Goal: Transaction & Acquisition: Purchase product/service

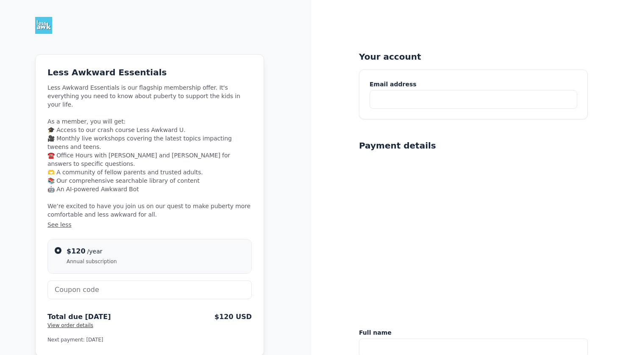
click at [395, 110] on div "Email address" at bounding box center [473, 94] width 228 height 49
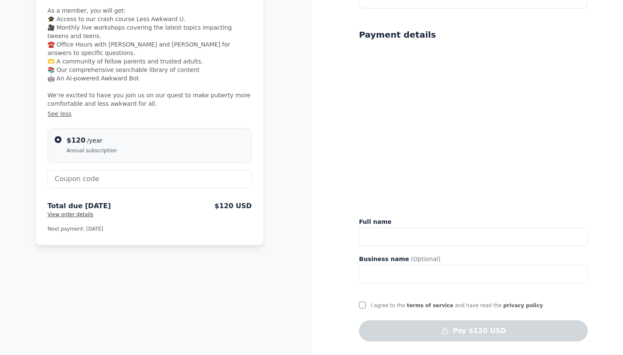
scroll to position [105, 0]
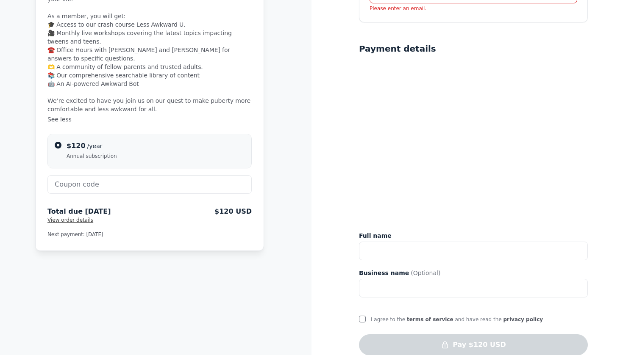
click at [385, 228] on div "Payment details Full name Business name (Optional)" at bounding box center [473, 170] width 229 height 255
click at [392, 263] on div "Payment details Full name Business name (Optional)" at bounding box center [473, 170] width 229 height 255
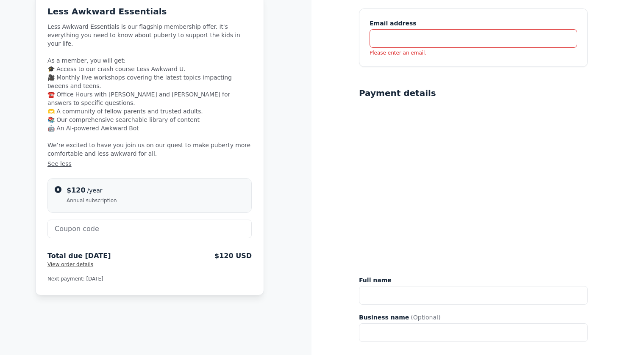
scroll to position [57, 0]
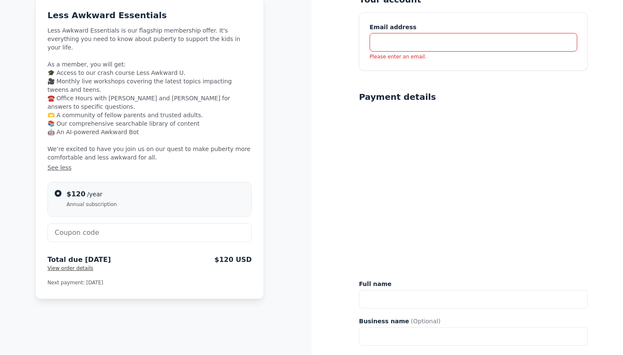
click at [438, 47] on input "text" at bounding box center [473, 42] width 208 height 19
type input "[EMAIL_ADDRESS][DOMAIN_NAME]"
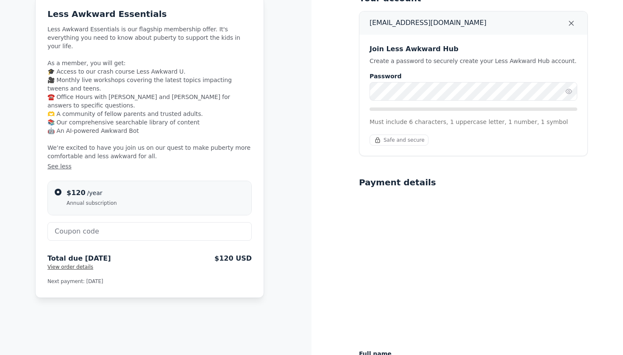
scroll to position [52, 0]
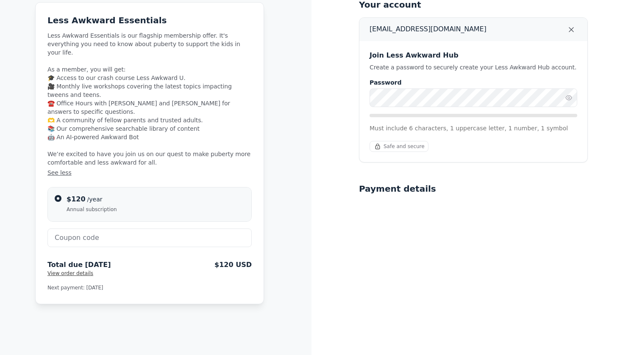
click at [355, 168] on div "Your account [EMAIL_ADDRESS][DOMAIN_NAME] Join Less Awkward Hub Create a passwo…" at bounding box center [466, 221] width 311 height 546
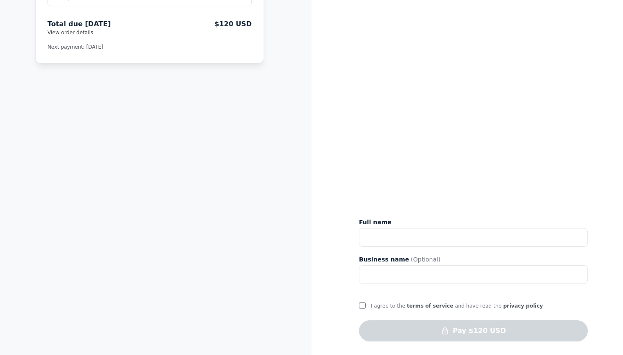
scroll to position [293, 0]
click at [466, 237] on input "text" at bounding box center [473, 237] width 229 height 19
type input "S"
type input "i"
click at [319, 258] on div "Your account [EMAIL_ADDRESS][DOMAIN_NAME] Join Less Awkward Hub Create a passwo…" at bounding box center [466, 31] width 311 height 649
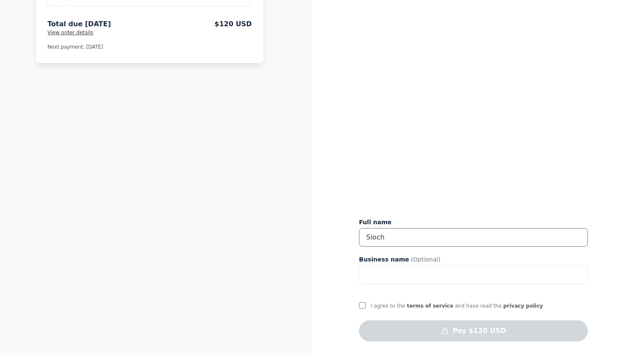
click at [390, 238] on input "Sioch" at bounding box center [473, 237] width 229 height 19
type input "Sioch Sioch"
drag, startPoint x: 342, startPoint y: 299, endPoint x: 305, endPoint y: 303, distance: 37.5
click at [305, 303] on div "Less Awkward Essentials Less Awkward Essentials is our flagship membership offe…" at bounding box center [155, 31] width 311 height 649
click at [363, 307] on input "I agree to the terms of service and have read the privacy policy" at bounding box center [362, 305] width 7 height 7
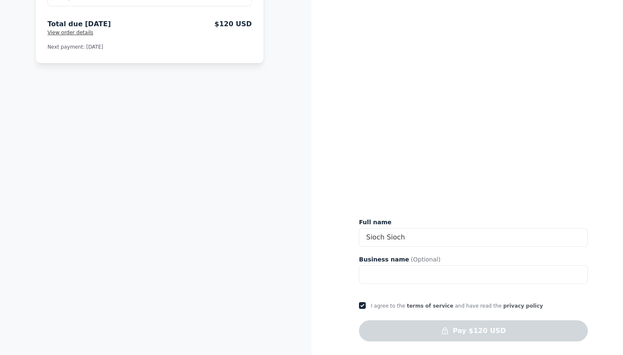
checkbox input "true"
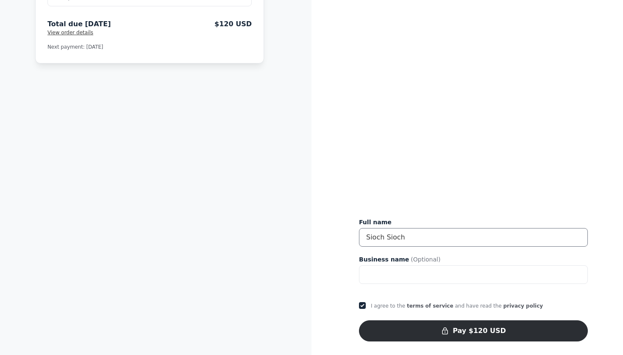
click at [386, 229] on input "Sioch Sioch" at bounding box center [473, 237] width 229 height 19
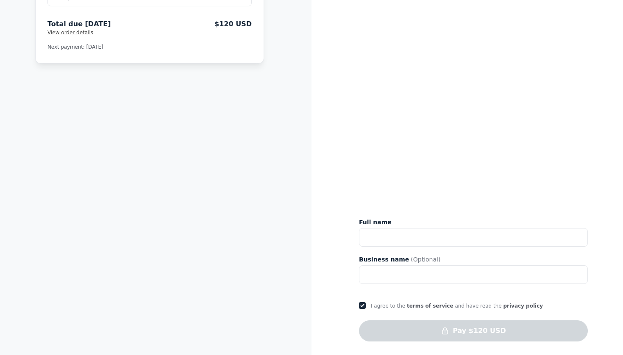
click at [316, 262] on div "Your account [EMAIL_ADDRESS][DOMAIN_NAME] Join Less Awkward Hub Create a passwo…" at bounding box center [466, 31] width 311 height 649
click at [401, 241] on input "text" at bounding box center [473, 237] width 229 height 19
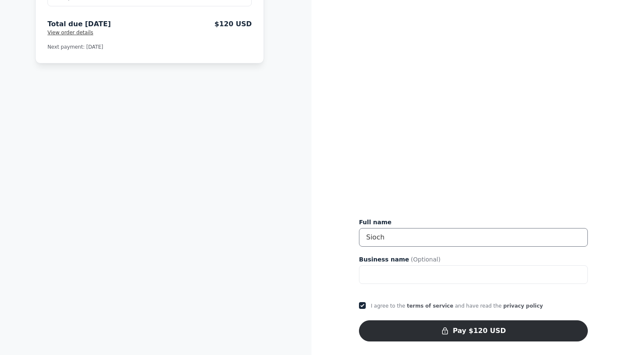
type input "Sioch"
click at [313, 314] on div "Your account [EMAIL_ADDRESS][DOMAIN_NAME] Join Less Awkward Hub Create a passwo…" at bounding box center [466, 31] width 311 height 649
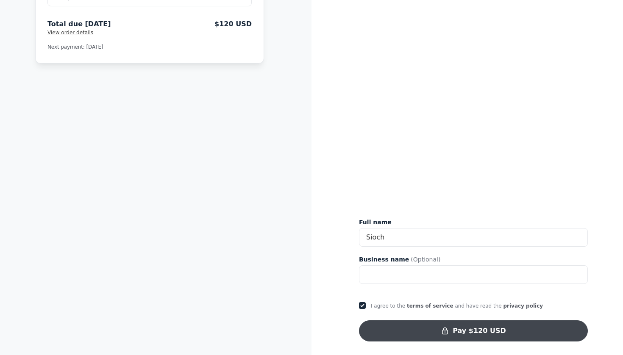
click at [398, 337] on button "Pay $120 USD" at bounding box center [473, 331] width 229 height 21
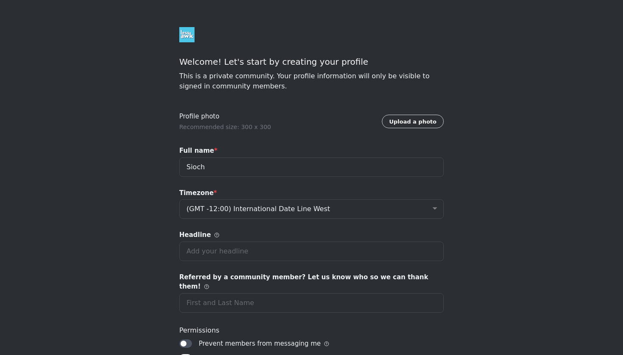
select select "Eastern Time (US & Canada)"
click at [188, 170] on input "Sioch" at bounding box center [311, 167] width 264 height 19
type input "i"
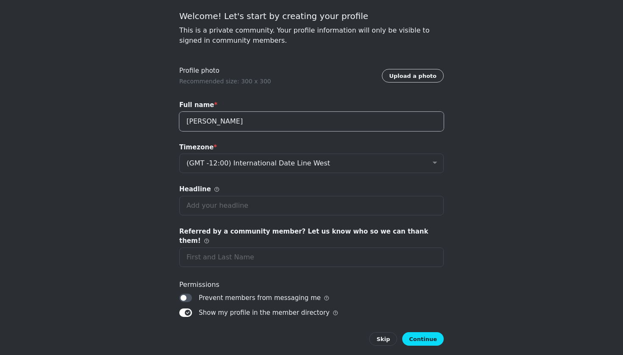
scroll to position [47, 0]
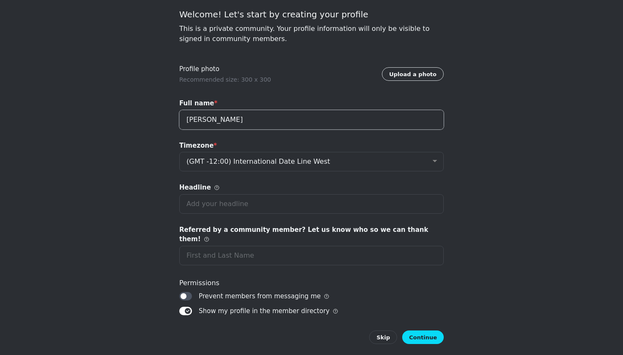
type input "Spencer"
click at [437, 310] on div "Profile photo Recommended size: 300 x 300 Upload a photo Full name * Spencer Ti…" at bounding box center [311, 204] width 264 height 280
click at [421, 331] on button "Continue" at bounding box center [423, 338] width 42 height 14
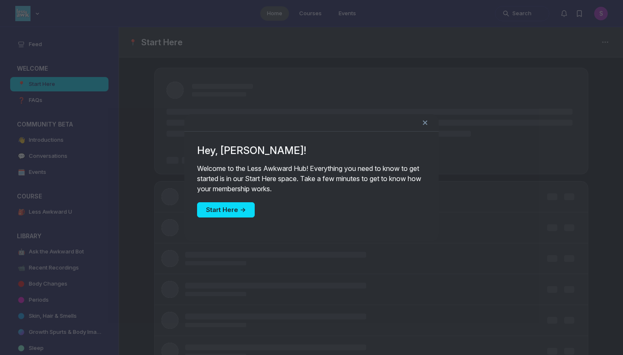
scroll to position [2550, 1622]
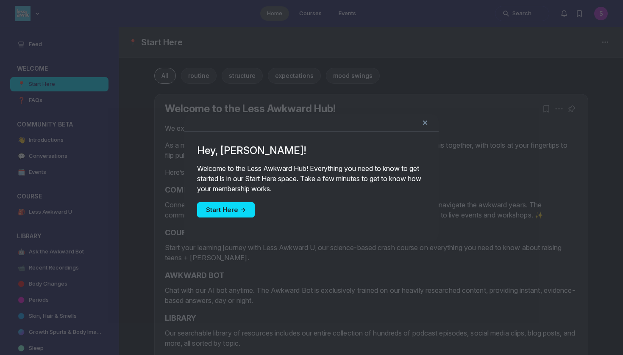
click at [427, 122] on icon "Close" at bounding box center [425, 123] width 14 height 10
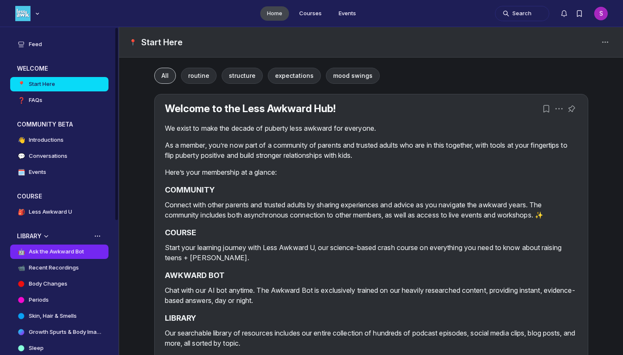
click at [61, 251] on h4 "Ask the Awkward Bot" at bounding box center [56, 252] width 55 height 8
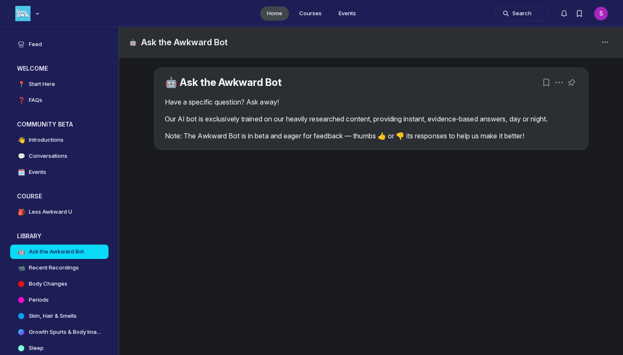
click at [228, 111] on div "Have a specific question? Ask away! Our AI bot is exclusively trained on our he…" at bounding box center [371, 119] width 413 height 44
click at [234, 130] on div "Have a specific question? Ask away! Our AI bot is exclusively trained on our he…" at bounding box center [371, 119] width 413 height 44
click at [247, 141] on div "🤖 Ask the Awkward Bot Have a specific question? Ask away! Our AI bot is exclusi…" at bounding box center [371, 108] width 433 height 81
click at [315, 140] on p "Note: The Awkward Bot is in beta and eager for feedback — thumbs 👍 or 👎 its res…" at bounding box center [371, 136] width 413 height 10
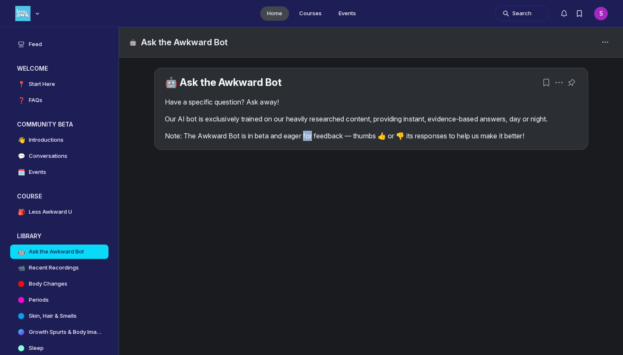
click at [314, 140] on p "Note: The Awkward Bot is in beta and eager for feedback — thumbs 👍 or 👎 its res…" at bounding box center [371, 136] width 413 height 10
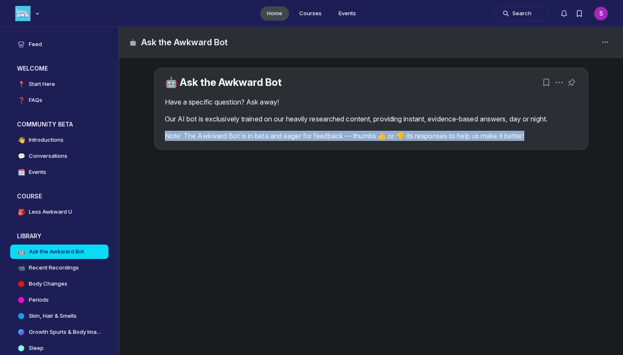
click at [314, 140] on p "Note: The Awkward Bot is in beta and eager for feedback — thumbs 👍 or 👎 its res…" at bounding box center [371, 136] width 413 height 10
click at [455, 128] on div "Have a specific question? Ask away! Our AI bot is exclusively trained on our he…" at bounding box center [371, 119] width 413 height 44
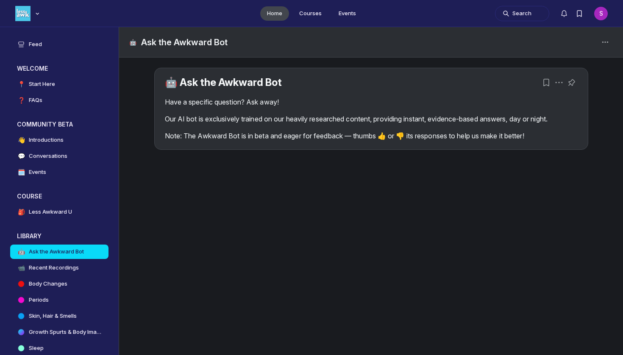
click at [472, 119] on p "Our AI bot is exclusively trained on our heavily researched content, providing …" at bounding box center [371, 119] width 413 height 10
click at [413, 48] on div "🤖 Ask the Awkward Bot" at bounding box center [371, 42] width 504 height 30
click at [601, 39] on icon "Space settings" at bounding box center [605, 42] width 10 height 10
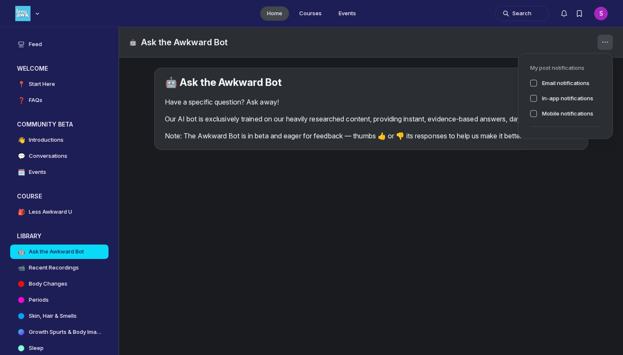
click at [600, 42] on icon "Space settings" at bounding box center [605, 42] width 10 height 10
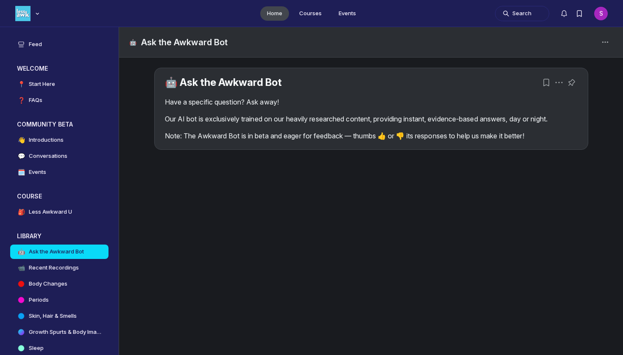
click at [275, 66] on div "🤖 Ask the Awkward Bot Have a specific question? Ask away! Our AI bot is exclusi…" at bounding box center [370, 114] width 473 height 113
click at [272, 81] on link "🤖 Ask the Awkward Bot" at bounding box center [223, 82] width 117 height 12
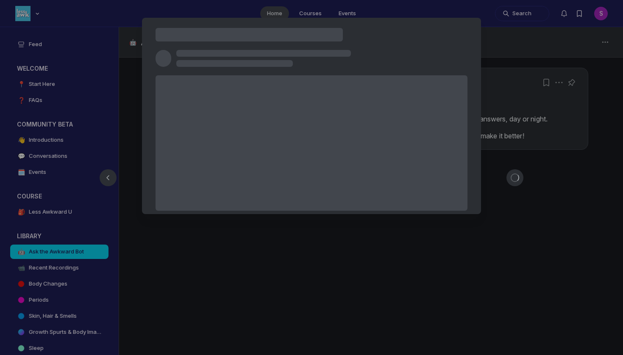
click at [272, 81] on div at bounding box center [311, 143] width 312 height 136
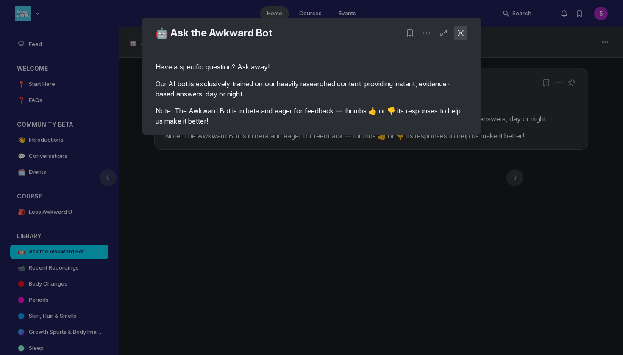
click at [460, 36] on icon "Close post" at bounding box center [460, 33] width 8 height 8
